Goal: Check status: Check status

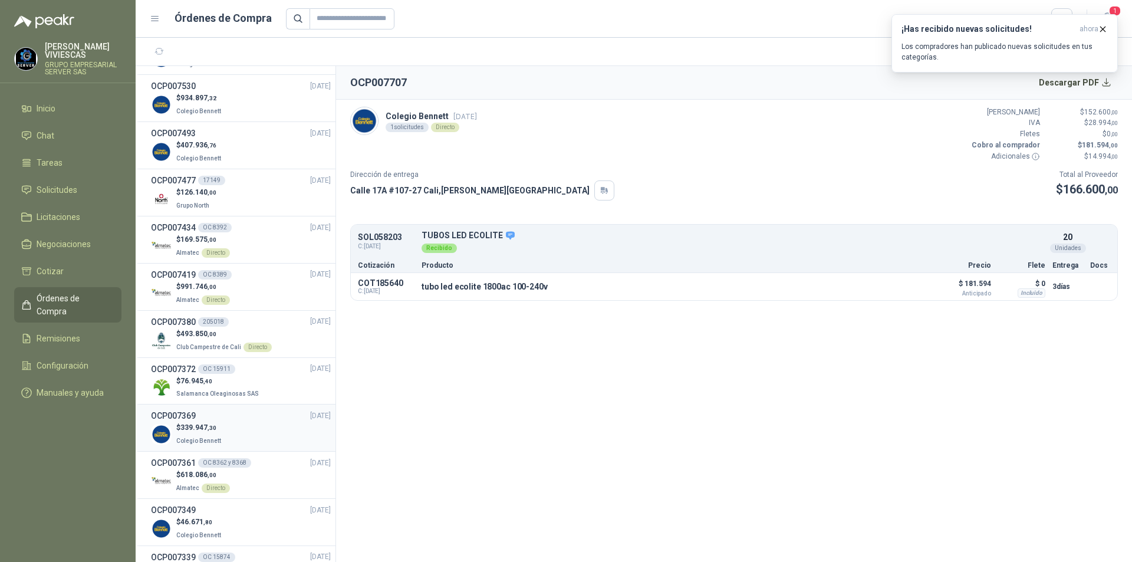
scroll to position [1414, 0]
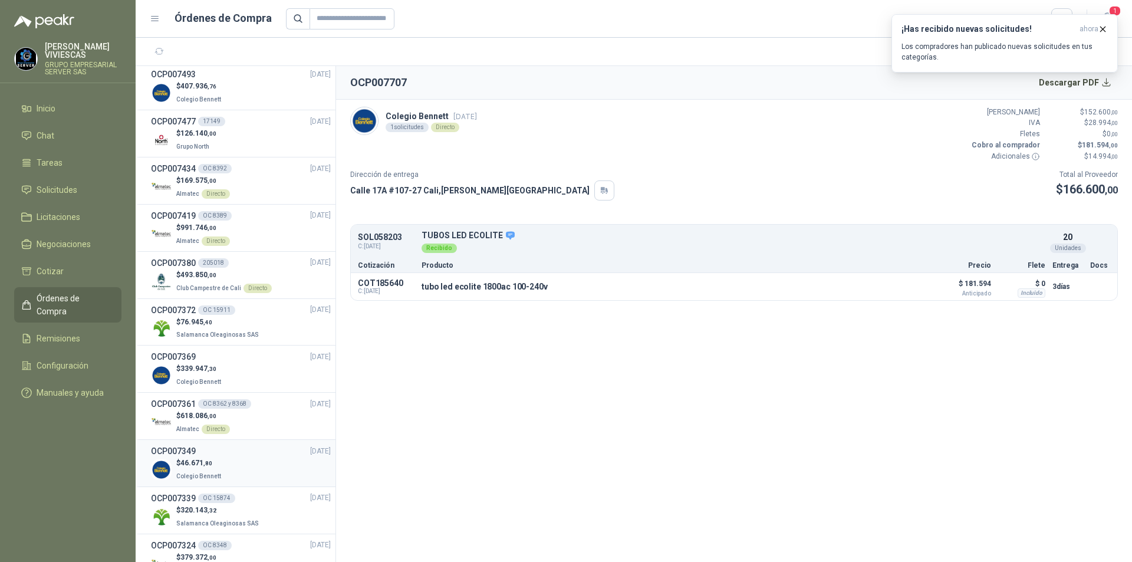
click at [248, 452] on div "OCP007349 [DATE]" at bounding box center [241, 450] width 180 height 13
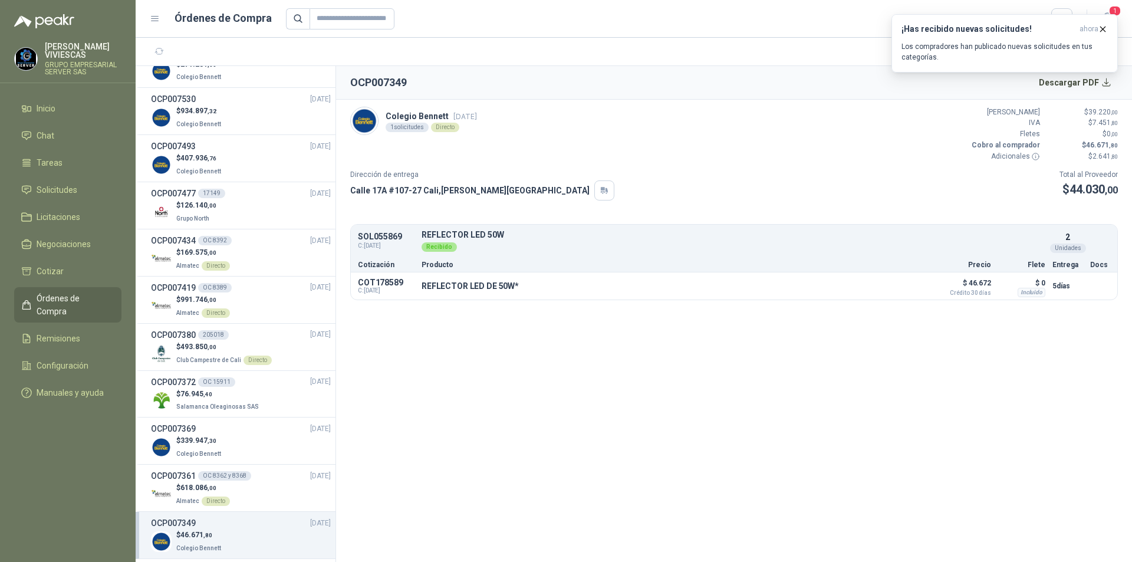
scroll to position [1284, 0]
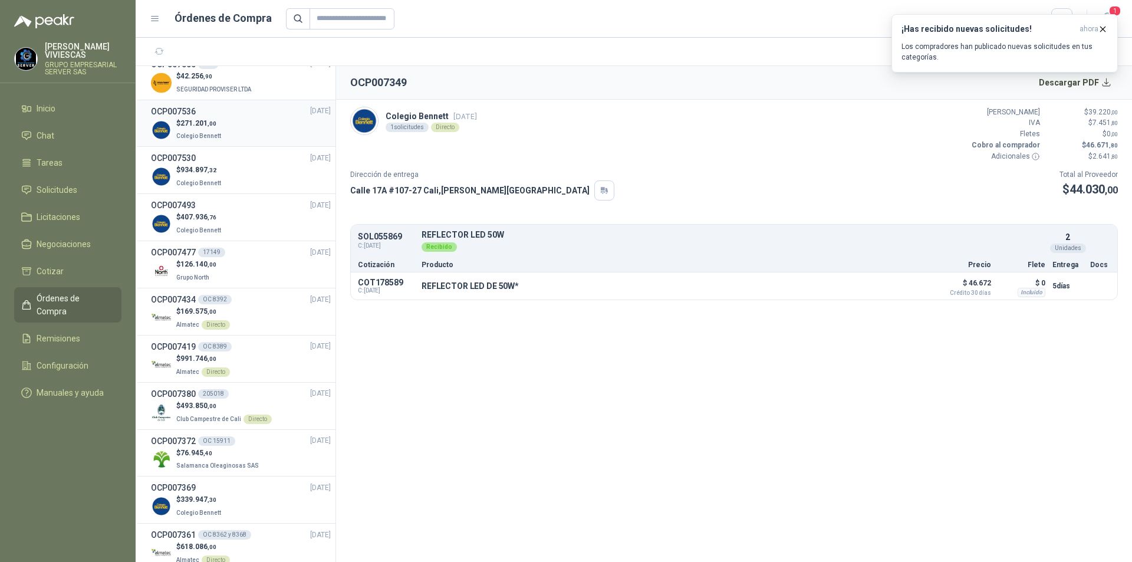
click at [222, 130] on div "$ 271.201 ,00 Colegio [PERSON_NAME]" at bounding box center [241, 130] width 180 height 24
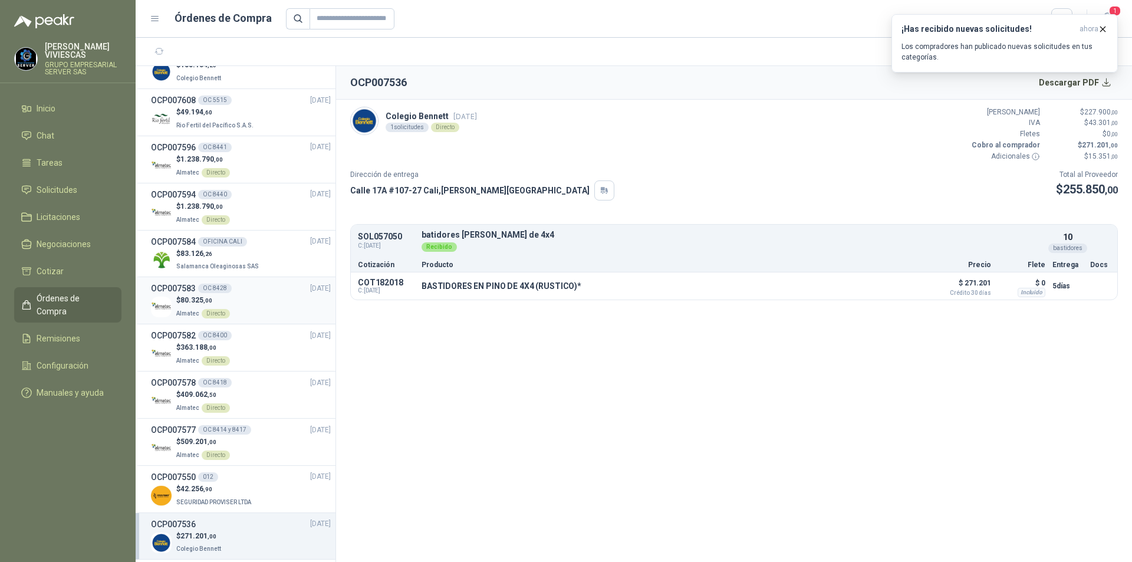
scroll to position [812, 0]
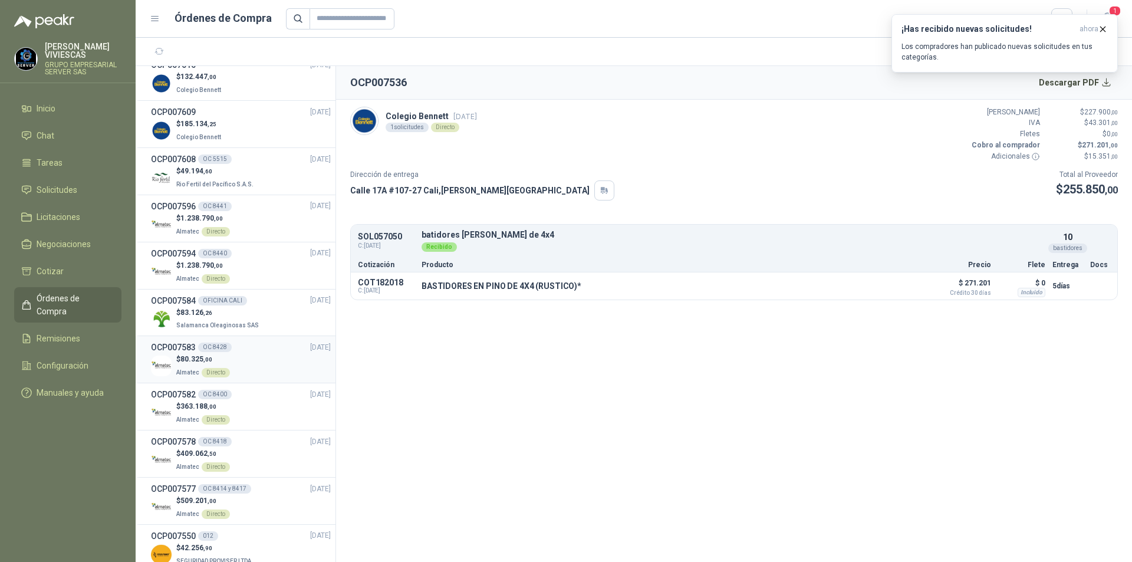
click at [221, 134] on div "$ 185.134 ,25 Colegio [PERSON_NAME]" at bounding box center [241, 130] width 180 height 24
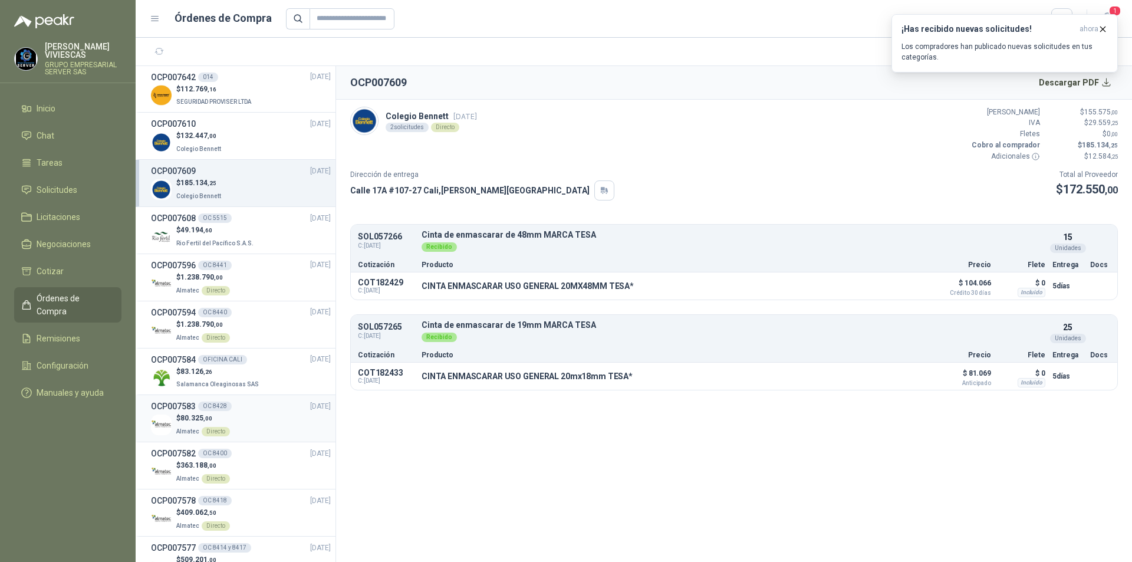
scroll to position [694, 0]
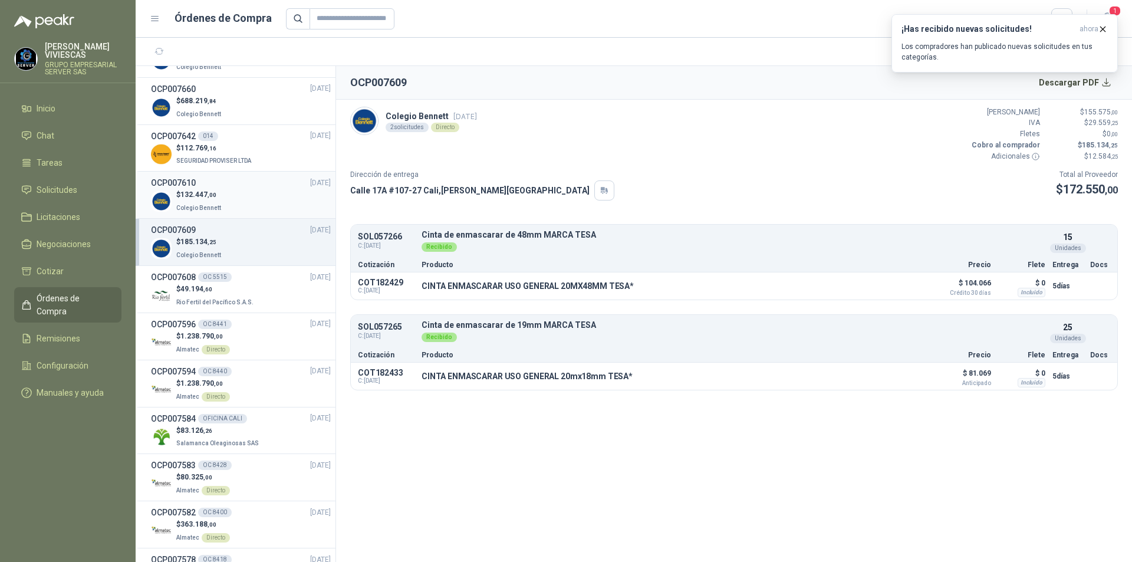
click at [250, 209] on div "$ 132.447 ,00 Colegio [PERSON_NAME]" at bounding box center [241, 201] width 180 height 24
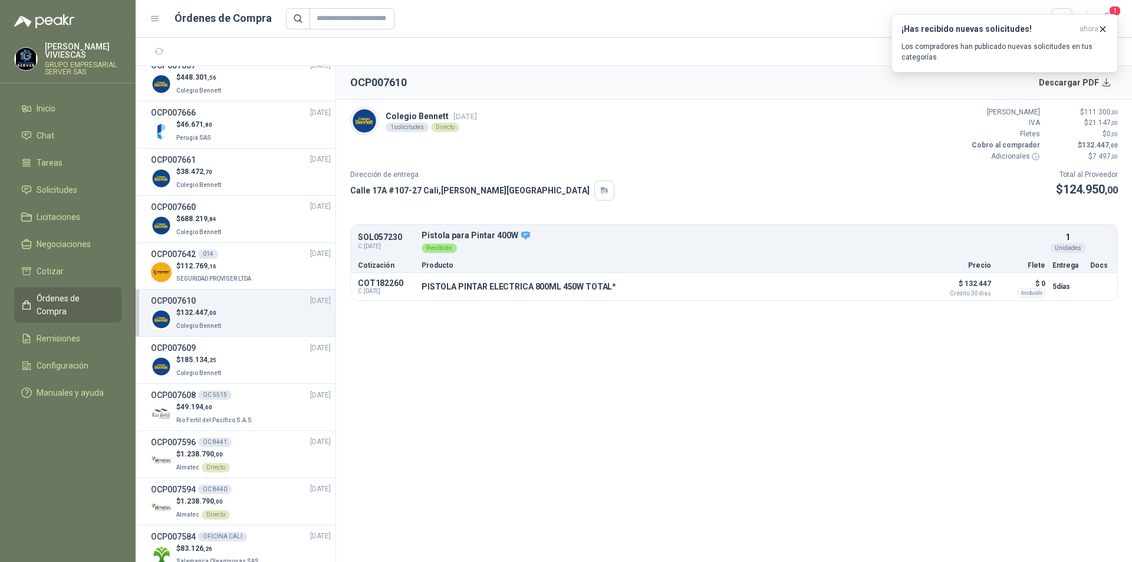
scroll to position [517, 0]
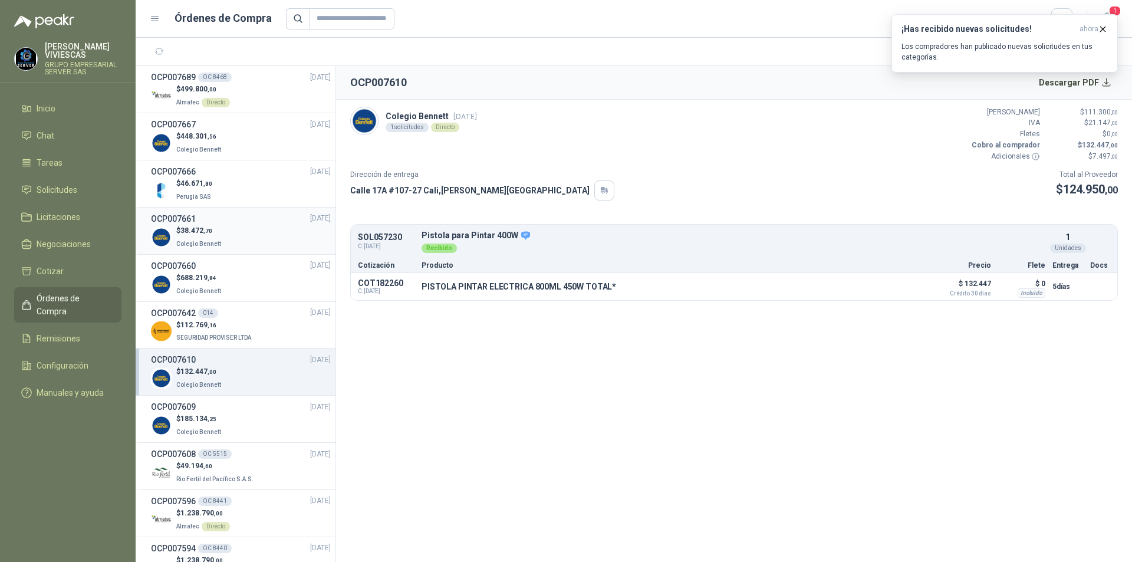
click at [249, 225] on div "$ 38.472 ,70 Colegio [PERSON_NAME]" at bounding box center [241, 237] width 180 height 24
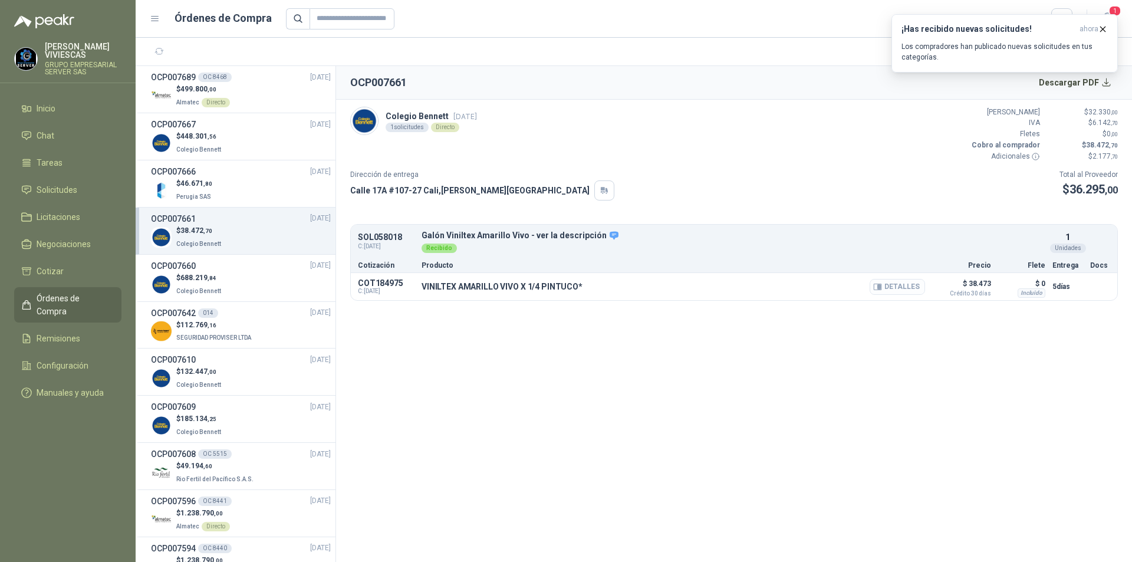
click at [885, 286] on button "Detalles" at bounding box center [896, 287] width 55 height 16
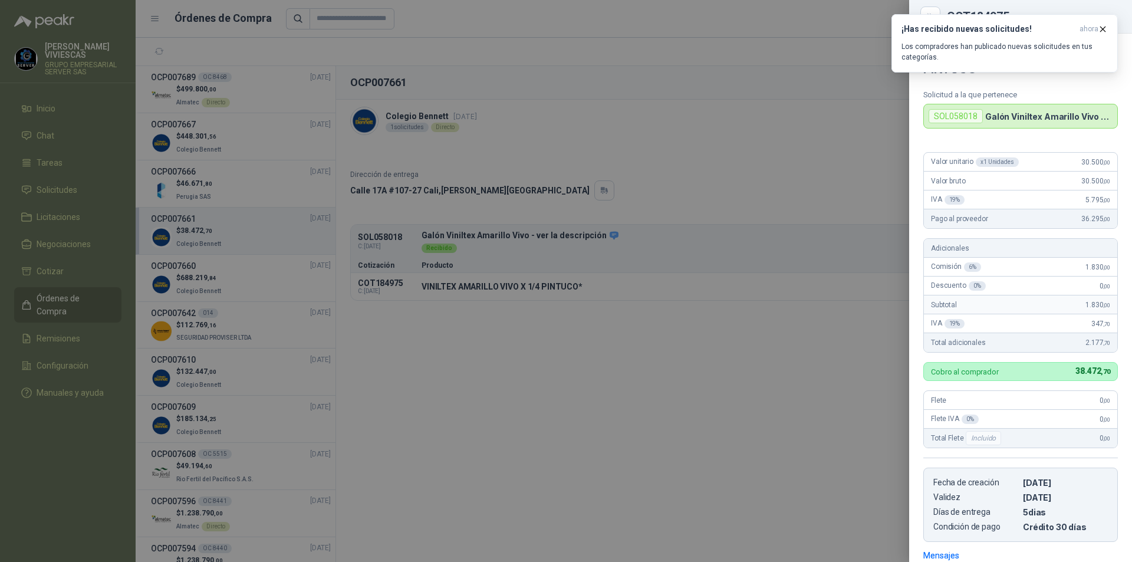
click at [64, 91] on div at bounding box center [566, 281] width 1132 height 562
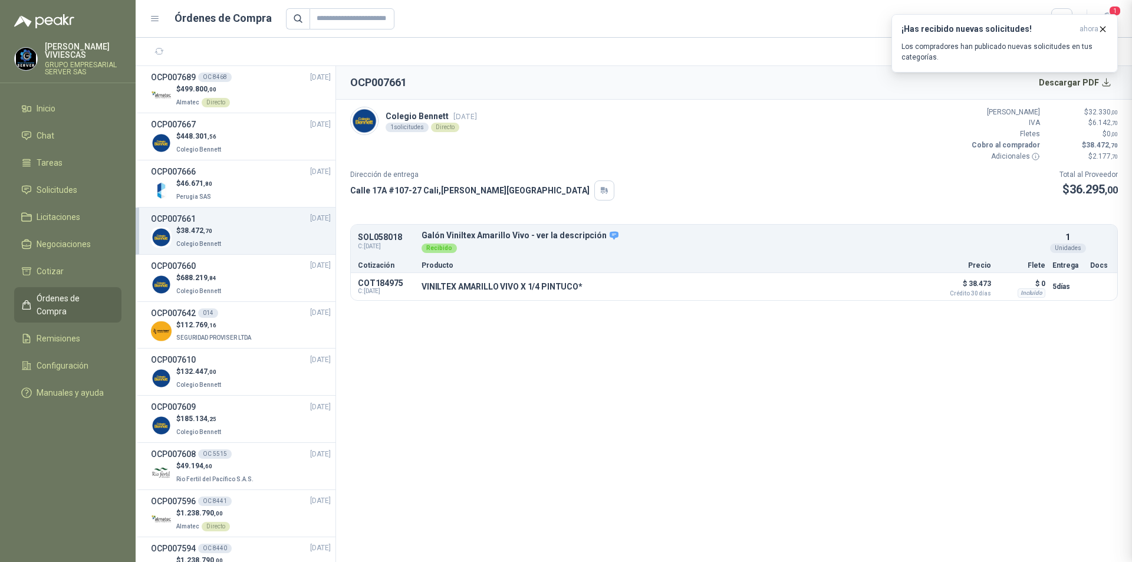
scroll to position [176, 0]
click at [64, 107] on li "Inicio" at bounding box center [67, 108] width 93 height 13
